Goal: Entertainment & Leisure: Consume media (video, audio)

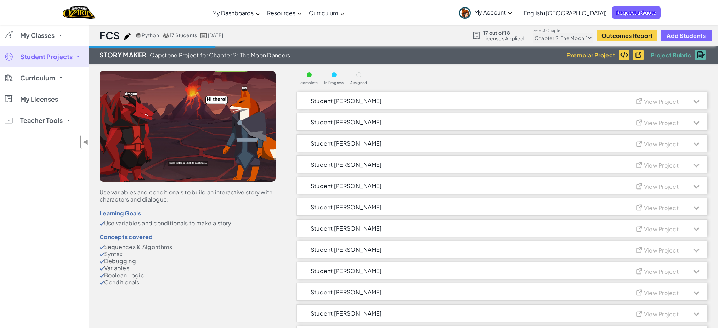
select select "5d8a57abe8919b28d5113af1"
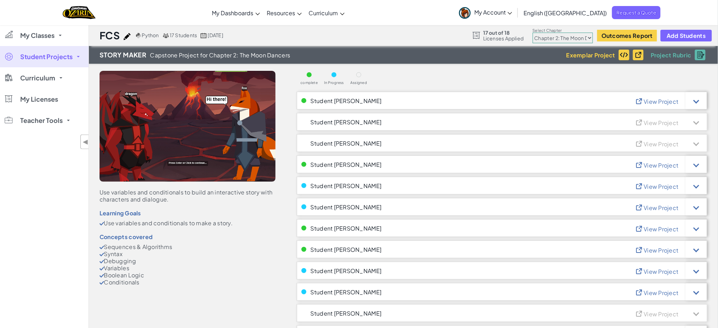
click at [655, 104] on span "View Project" at bounding box center [661, 101] width 35 height 7
click at [656, 230] on span "View Project" at bounding box center [661, 228] width 35 height 7
click at [650, 251] on span "View Project" at bounding box center [661, 250] width 35 height 7
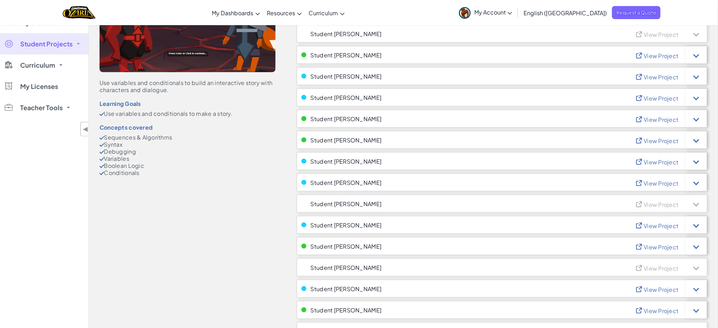
scroll to position [142, 0]
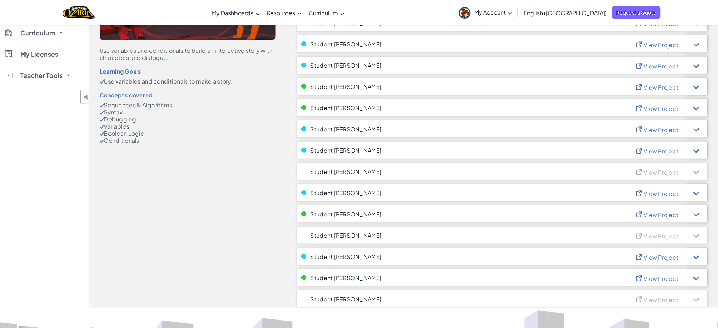
click at [659, 214] on span "View Project" at bounding box center [661, 214] width 35 height 7
click at [660, 278] on span "View Project" at bounding box center [661, 278] width 35 height 7
click at [653, 280] on span "View Project" at bounding box center [661, 278] width 35 height 7
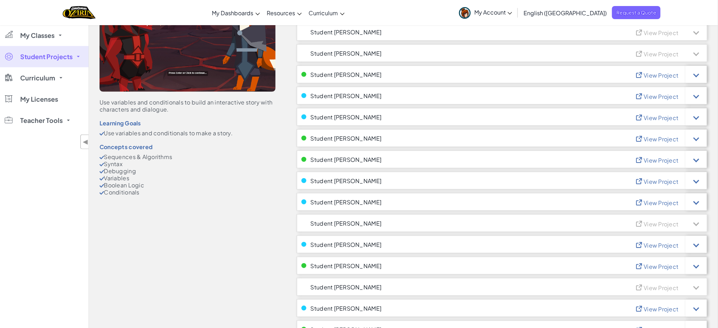
scroll to position [47, 0]
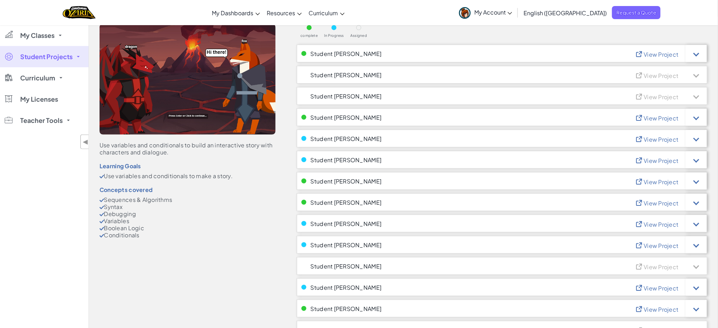
click at [663, 56] on span "View Project" at bounding box center [661, 54] width 35 height 7
click at [672, 138] on span "View Project" at bounding box center [661, 139] width 35 height 7
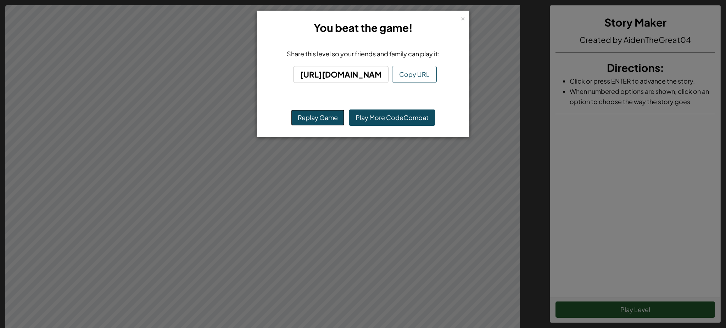
click at [301, 118] on button "Replay Game" at bounding box center [318, 118] width 54 height 16
click at [307, 118] on button "Replay Game" at bounding box center [318, 118] width 54 height 16
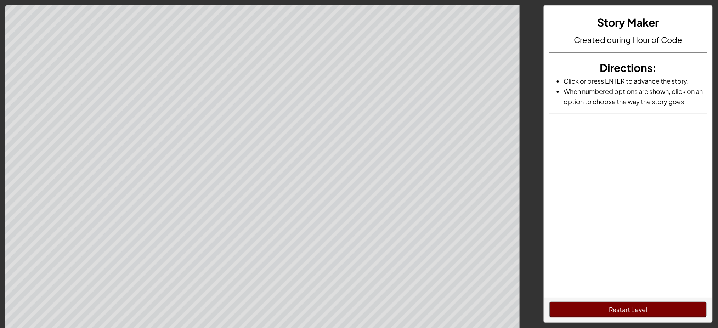
click at [608, 309] on button "Restart Level" at bounding box center [629, 310] width 158 height 16
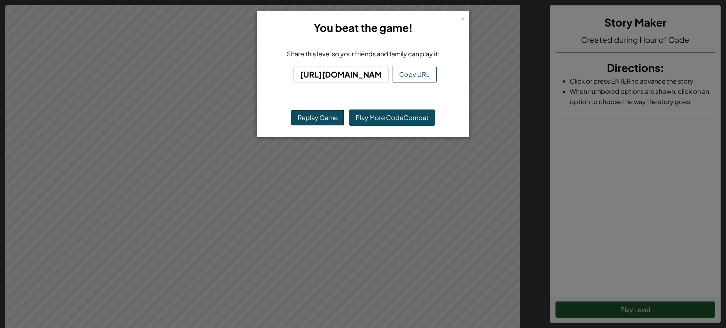
click at [318, 117] on button "Replay Game" at bounding box center [318, 118] width 54 height 16
click at [326, 121] on button "Replay Game" at bounding box center [318, 118] width 54 height 16
click at [349, 189] on div "× You beat the game! Share this level so your friends and family can play it: h…" at bounding box center [363, 164] width 726 height 328
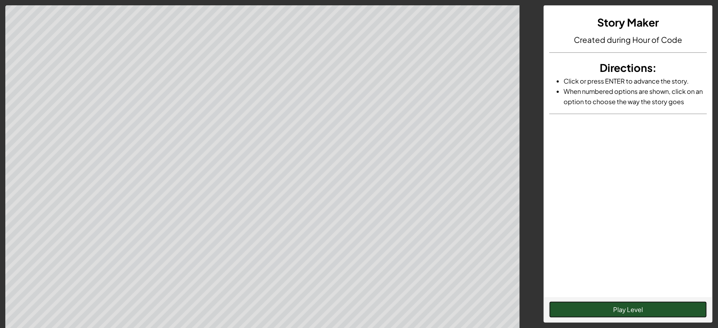
click at [604, 311] on button "Play Level" at bounding box center [629, 310] width 158 height 16
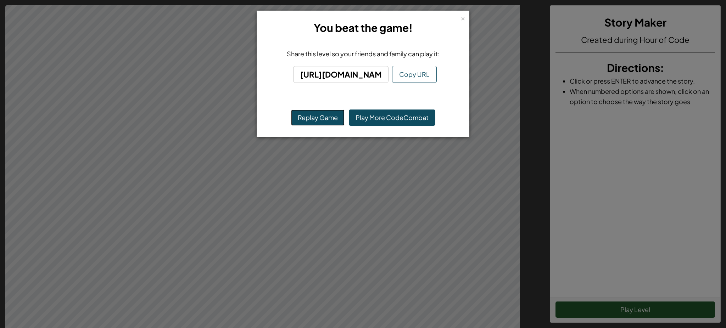
click at [313, 117] on button "Replay Game" at bounding box center [318, 118] width 54 height 16
click at [318, 117] on button "Replay Game" at bounding box center [318, 118] width 54 height 16
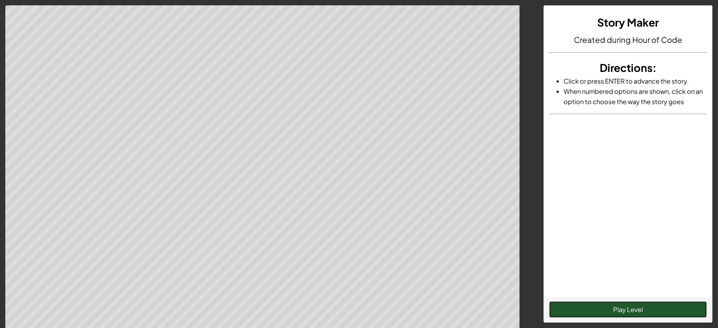
click at [641, 312] on button "Play Level" at bounding box center [629, 310] width 158 height 16
